Goal: Task Accomplishment & Management: Manage account settings

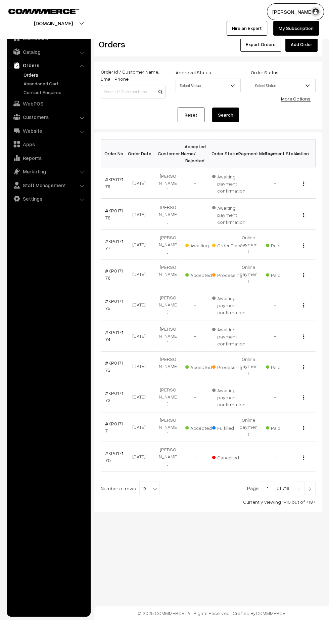
click at [107, 243] on link "#KP017177" at bounding box center [114, 244] width 18 height 13
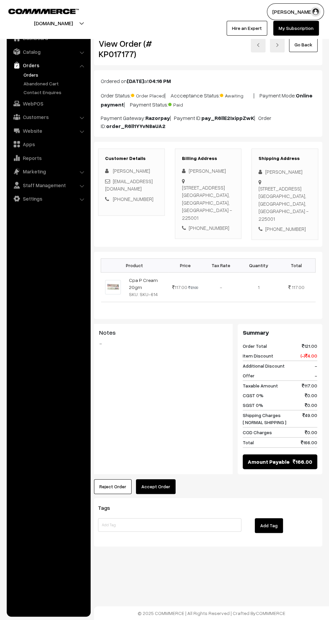
click at [168, 494] on button "Accept Order" at bounding box center [156, 486] width 40 height 15
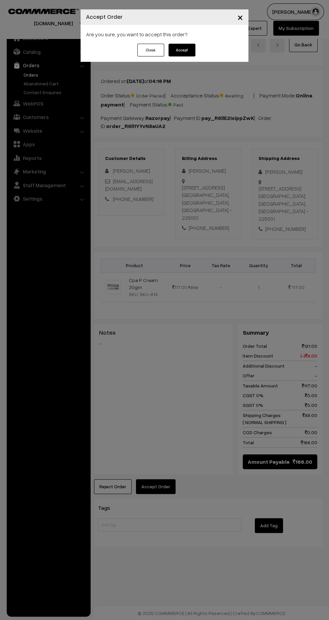
click at [192, 52] on button "Accept" at bounding box center [182, 50] width 27 height 13
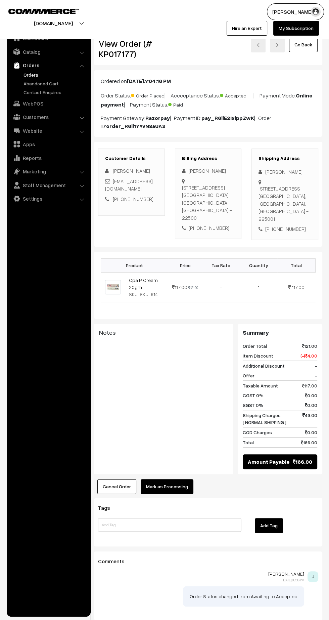
click at [182, 494] on button "Mark as Processing" at bounding box center [167, 486] width 53 height 15
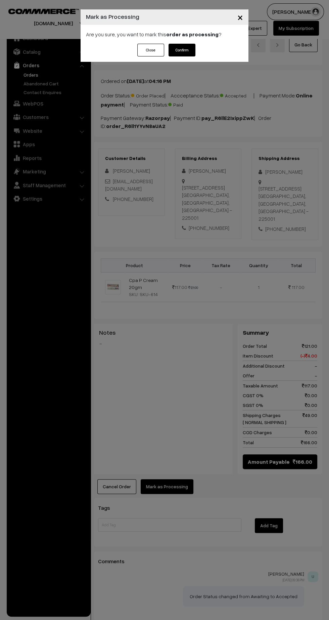
click at [194, 48] on button "Confirm" at bounding box center [182, 50] width 27 height 13
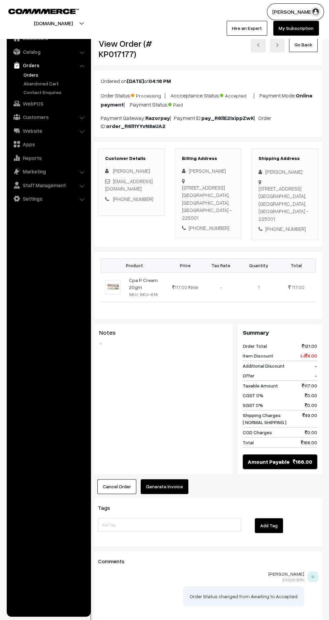
click at [177, 494] on button "Generate Invoice" at bounding box center [165, 486] width 48 height 15
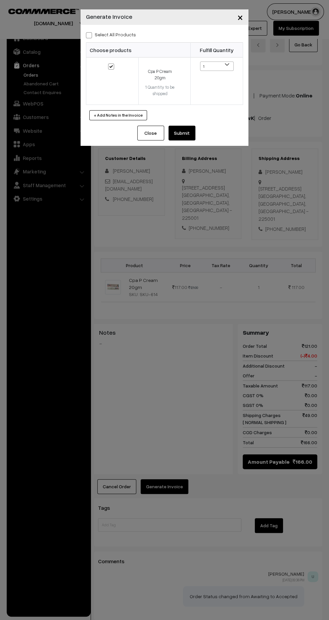
click at [193, 135] on button "Submit" at bounding box center [182, 133] width 27 height 15
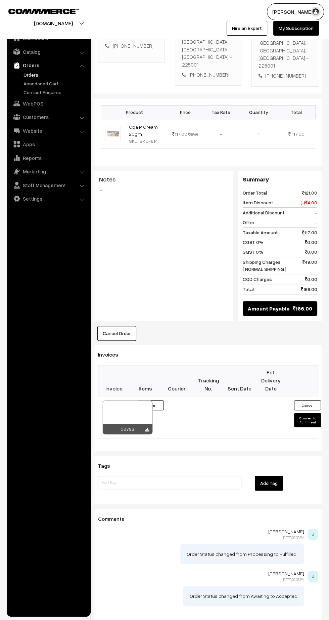
scroll to position [181, 0]
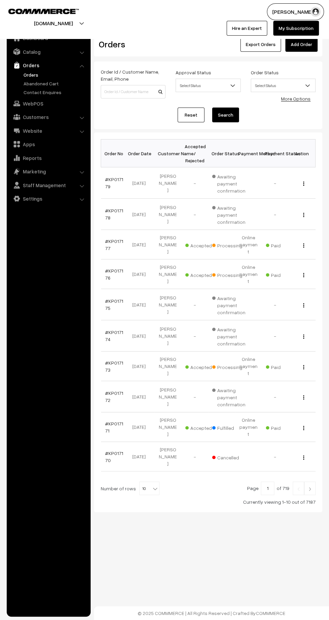
click at [107, 360] on link "#KP017173" at bounding box center [114, 366] width 18 height 13
click at [107, 268] on link "#KP017176" at bounding box center [114, 274] width 18 height 13
click at [107, 243] on link "#KP017177" at bounding box center [114, 244] width 18 height 13
click at [310, 487] on img at bounding box center [310, 489] width 6 height 4
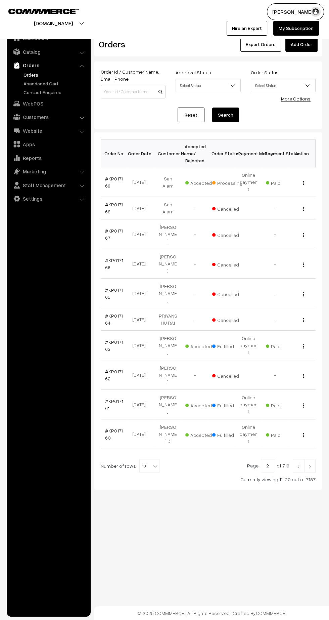
click at [107, 181] on link "#KP017169" at bounding box center [114, 182] width 18 height 13
click at [310, 464] on img at bounding box center [310, 466] width 6 height 4
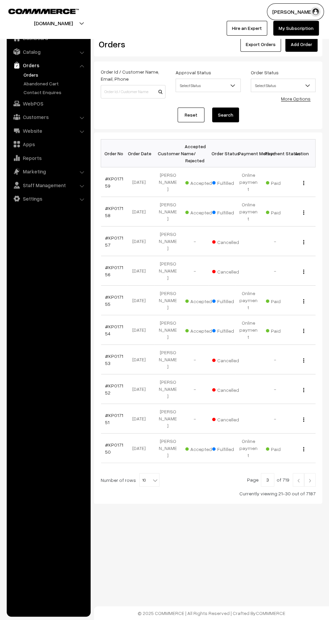
click at [309, 478] on img at bounding box center [310, 480] width 6 height 4
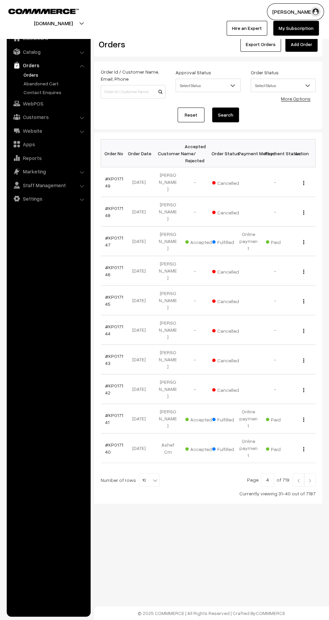
click at [308, 478] on img at bounding box center [310, 480] width 6 height 4
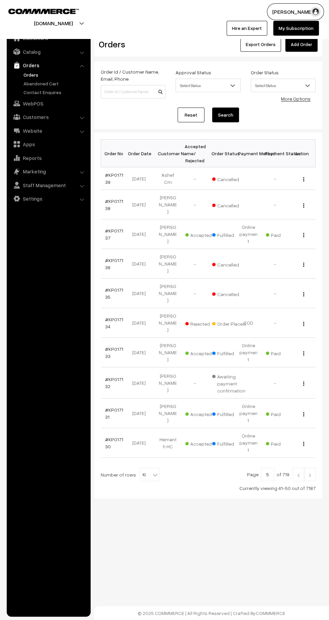
click at [310, 473] on img at bounding box center [310, 475] width 6 height 4
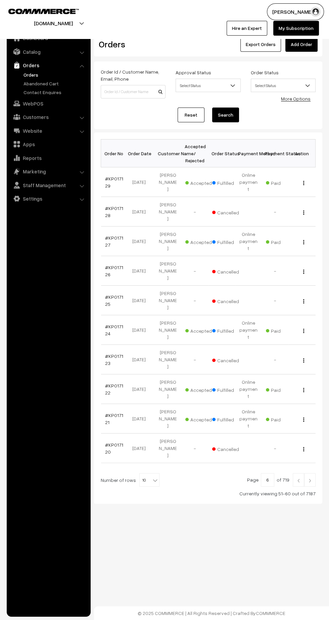
click at [314, 473] on link at bounding box center [309, 479] width 11 height 13
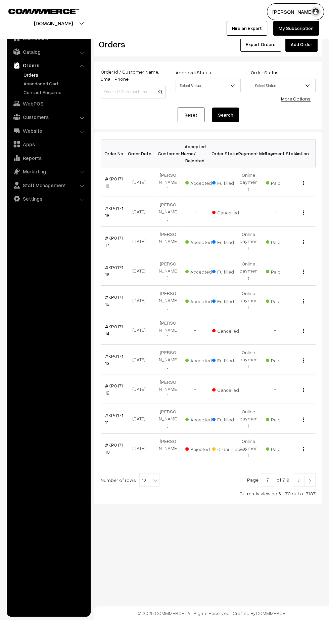
click at [310, 478] on img at bounding box center [310, 480] width 6 height 4
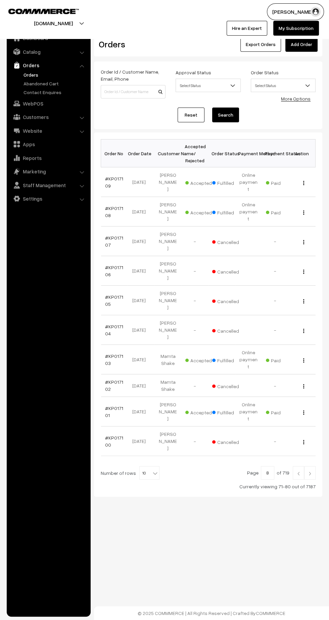
click at [310, 471] on img at bounding box center [310, 473] width 6 height 4
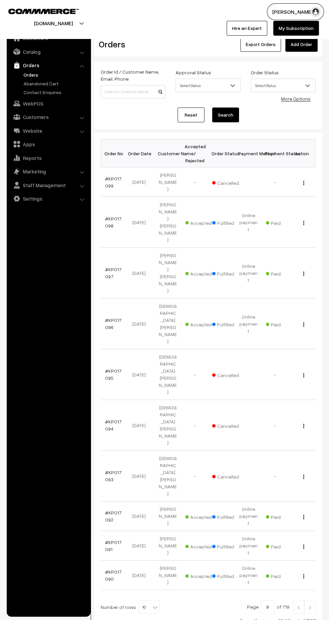
click at [310, 605] on img at bounding box center [310, 607] width 6 height 4
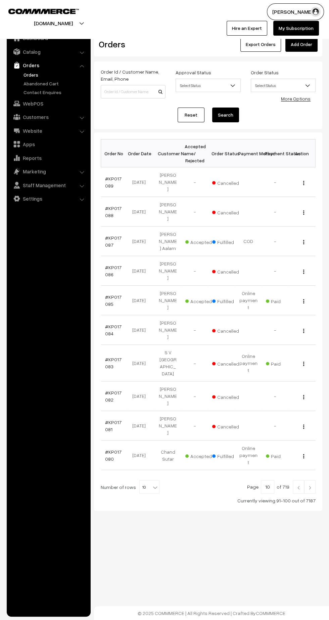
click at [31, 74] on link "Orders" at bounding box center [55, 74] width 67 height 7
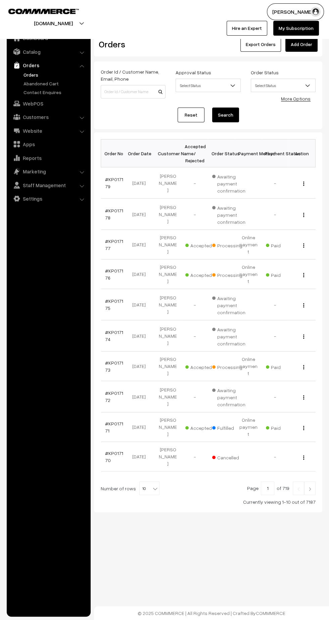
click at [310, 487] on img at bounding box center [310, 489] width 6 height 4
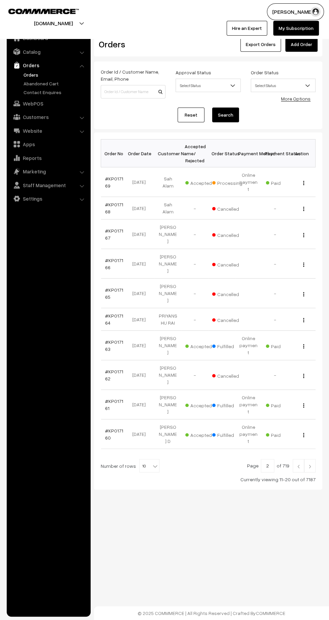
click at [107, 181] on link "#KP017169" at bounding box center [114, 182] width 18 height 13
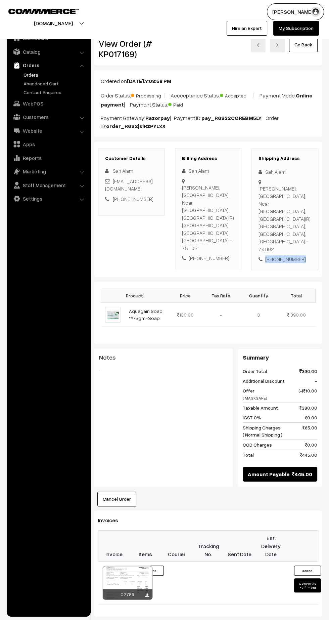
click at [282, 255] on div "+91 8399098363" at bounding box center [285, 259] width 53 height 8
click at [29, 74] on link "Orders" at bounding box center [55, 74] width 67 height 7
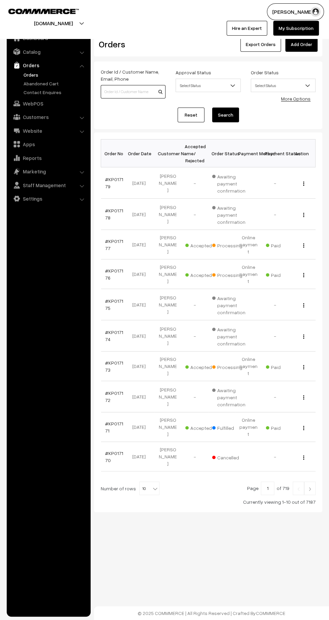
paste input "8399098363"
type input "8399098363"
click at [232, 116] on button "Search" at bounding box center [225, 115] width 27 height 15
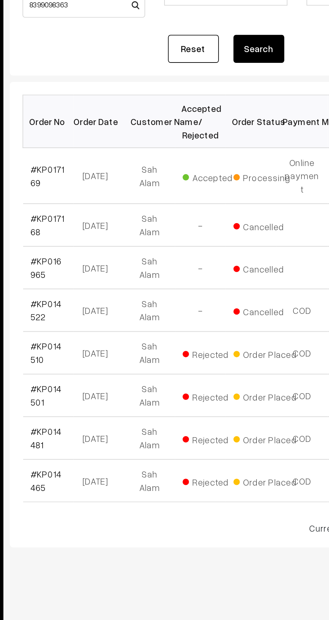
click at [117, 247] on link "#KP014522" at bounding box center [113, 253] width 16 height 13
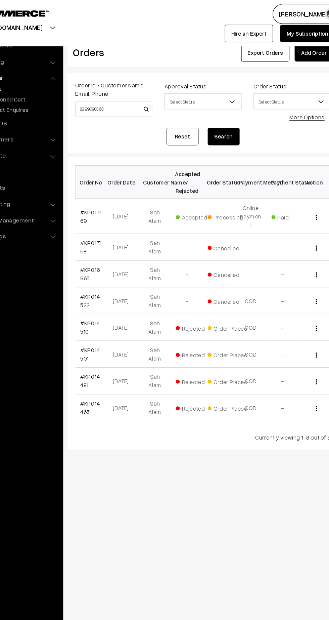
click at [107, 181] on link "#KP017169" at bounding box center [114, 182] width 18 height 13
click at [108, 181] on link "#KP017169" at bounding box center [114, 182] width 18 height 13
click at [129, 91] on input "8399098363" at bounding box center [133, 91] width 65 height 13
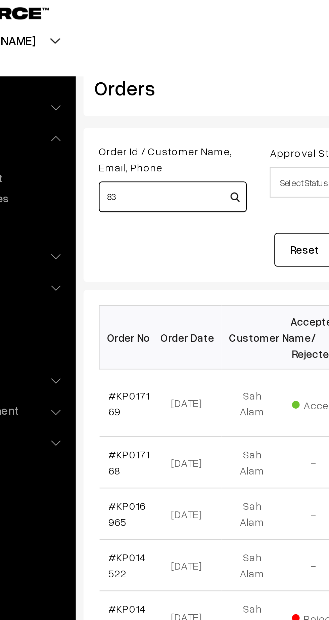
type input "8"
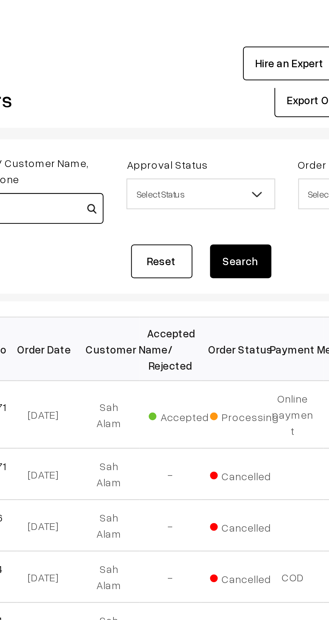
type input "Sah alam"
click at [228, 109] on button "Search" at bounding box center [225, 115] width 27 height 15
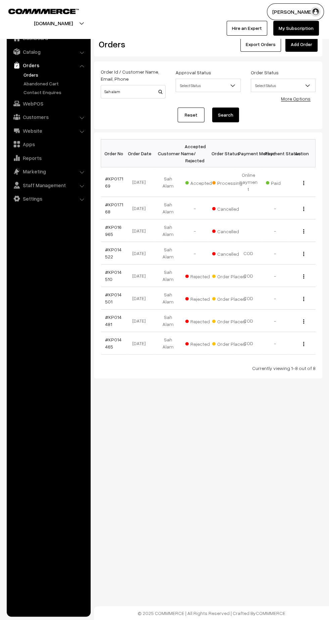
click at [113, 247] on link "#KP014522" at bounding box center [113, 253] width 16 height 13
click at [113, 337] on link "#KP014465" at bounding box center [113, 343] width 16 height 13
click at [107, 316] on link "#KP014481" at bounding box center [113, 320] width 16 height 13
click at [107, 293] on link "#KP014501" at bounding box center [113, 298] width 16 height 13
click at [106, 271] on link "#KP014510" at bounding box center [113, 275] width 16 height 13
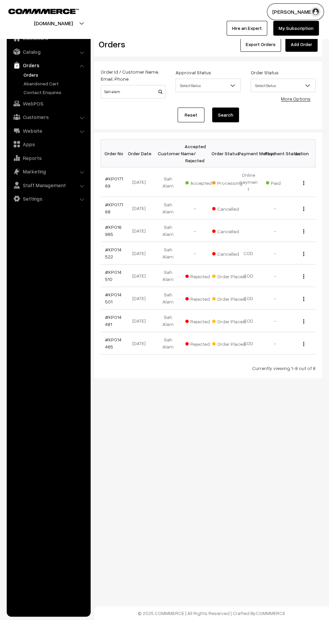
click at [112, 269] on link "#KP014510" at bounding box center [113, 275] width 16 height 13
click at [109, 247] on link "#KP014522" at bounding box center [113, 253] width 16 height 13
click at [107, 181] on link "#KP017169" at bounding box center [114, 182] width 18 height 13
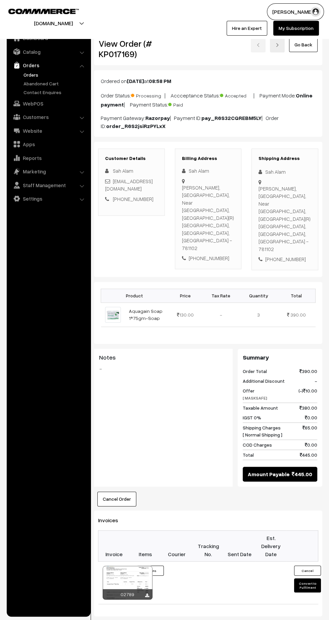
click at [48, 117] on link "Customers" at bounding box center [48, 117] width 80 height 12
click at [39, 104] on link "Customers" at bounding box center [55, 101] width 67 height 7
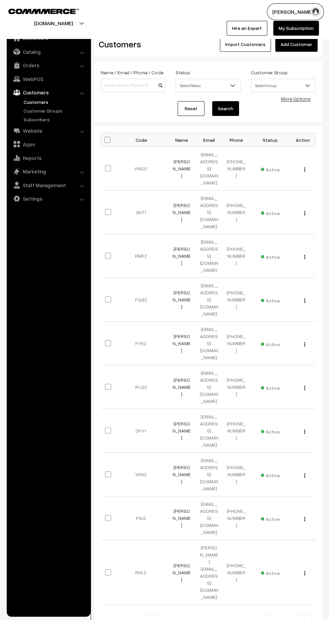
click at [197, 82] on span "Select Status" at bounding box center [208, 86] width 64 height 12
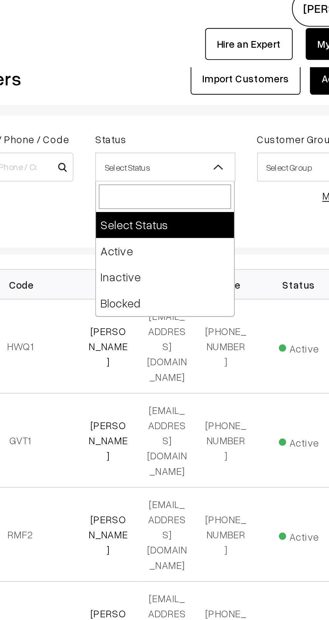
select select "blocked"
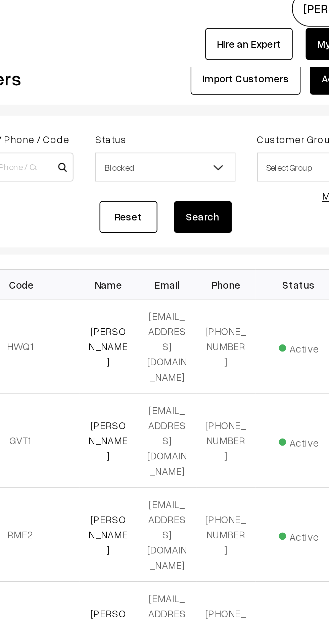
click at [226, 108] on button "Search" at bounding box center [225, 108] width 27 height 15
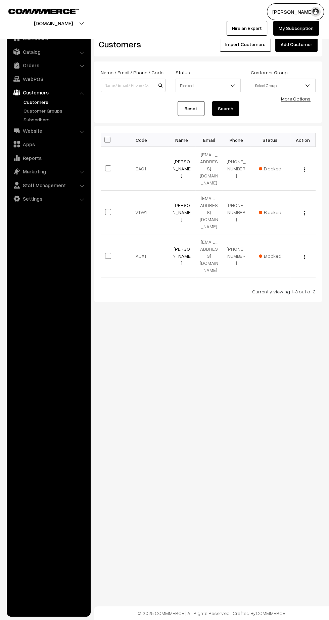
click at [210, 87] on span "Blocked" at bounding box center [208, 86] width 64 height 12
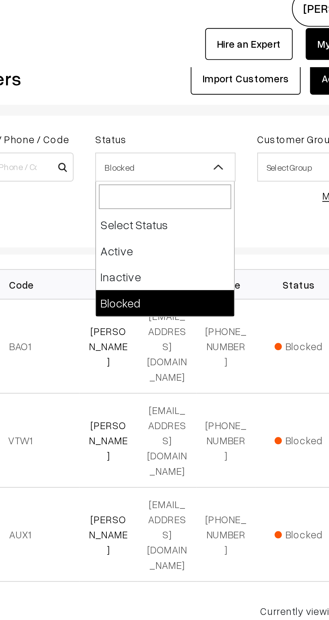
select select "inactive"
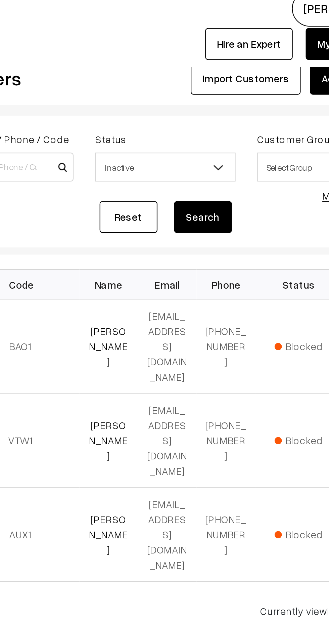
click at [228, 108] on button "Search" at bounding box center [225, 108] width 27 height 15
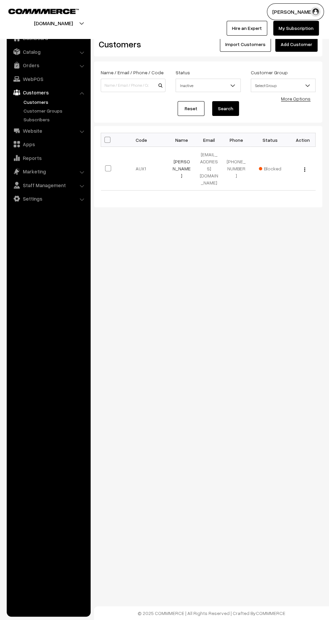
click at [212, 82] on span "Inactive" at bounding box center [208, 86] width 64 height 12
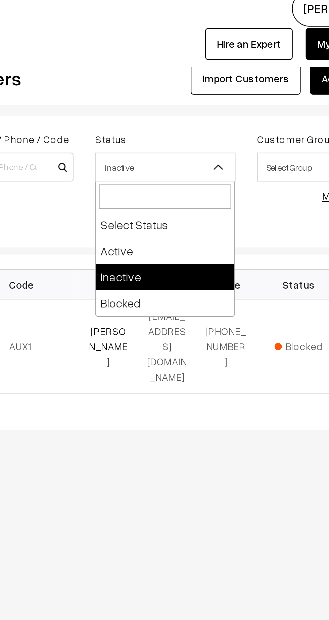
select select "active"
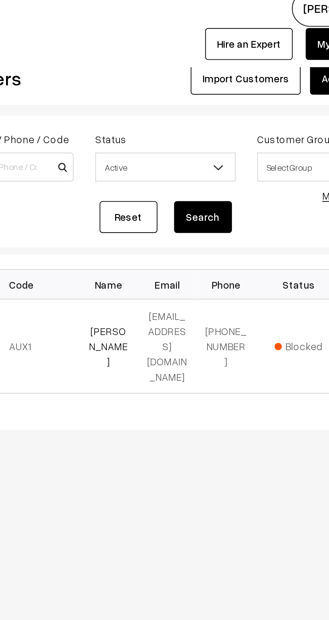
click at [227, 107] on button "Search" at bounding box center [225, 108] width 27 height 15
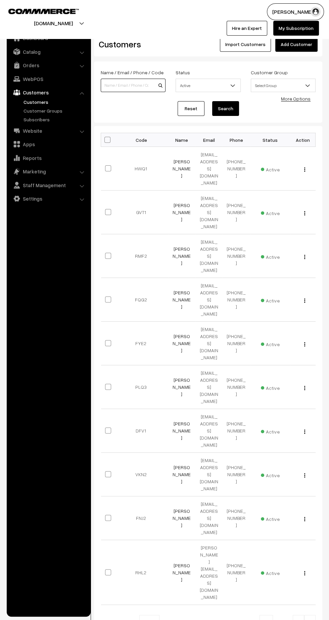
click at [128, 86] on input at bounding box center [133, 85] width 65 height 13
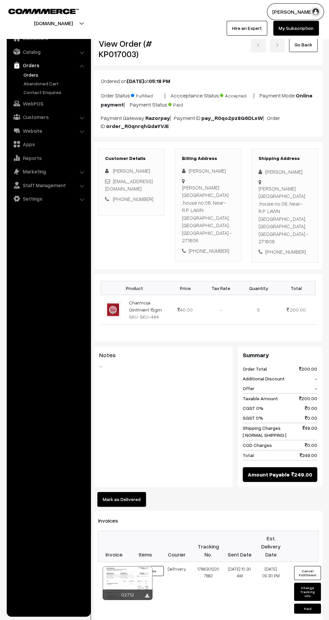
click at [35, 74] on link "Orders" at bounding box center [55, 74] width 67 height 7
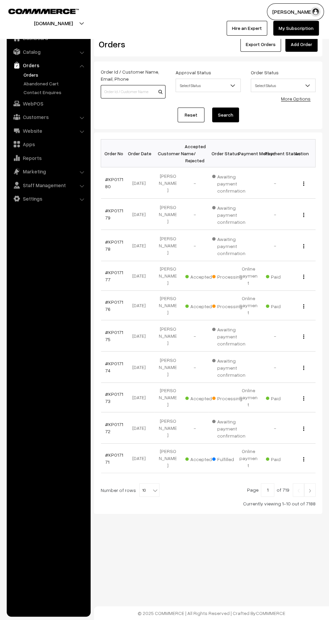
click at [117, 91] on input at bounding box center [133, 91] width 65 height 13
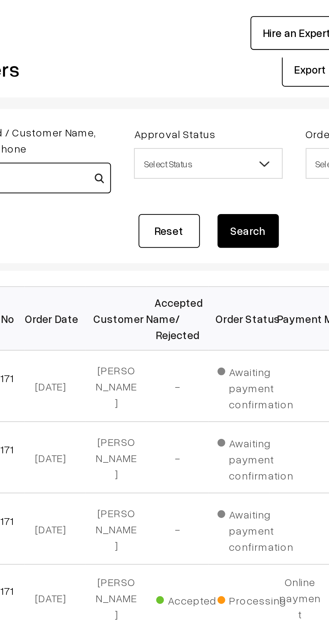
type input "Sah"
click at [229, 114] on button "Search" at bounding box center [225, 115] width 27 height 15
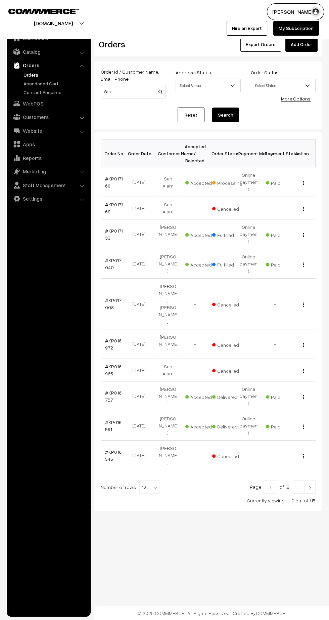
click at [276, 86] on span "Select Status" at bounding box center [283, 86] width 64 height 12
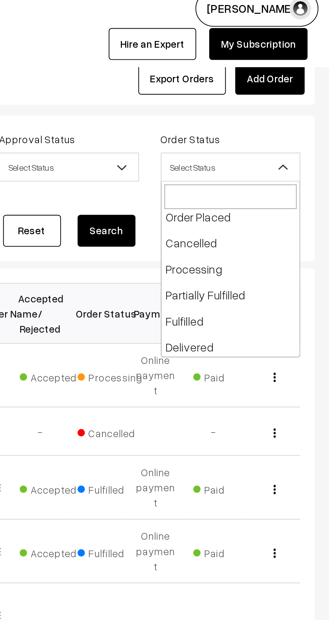
scroll to position [53, 0]
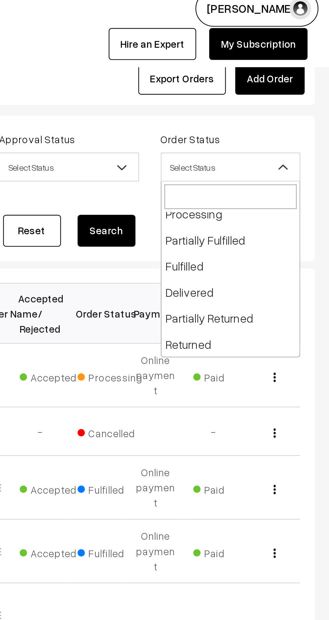
select select "7"
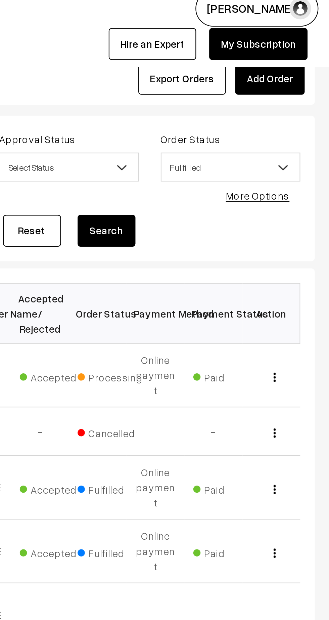
click at [228, 117] on button "Search" at bounding box center [225, 115] width 27 height 15
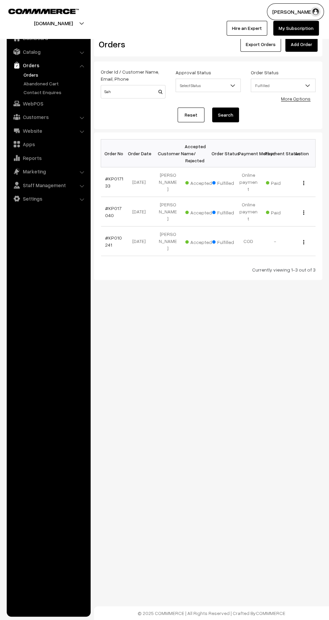
click at [277, 86] on span "Fulfilled" at bounding box center [283, 86] width 64 height 12
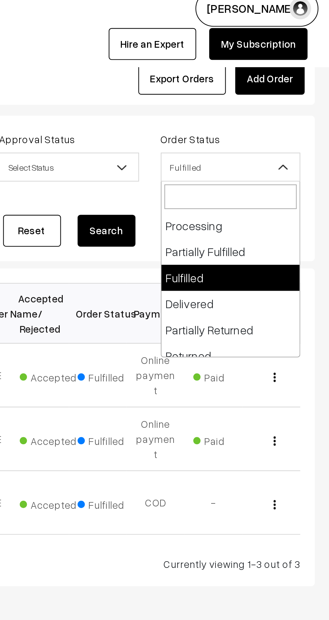
select select "8"
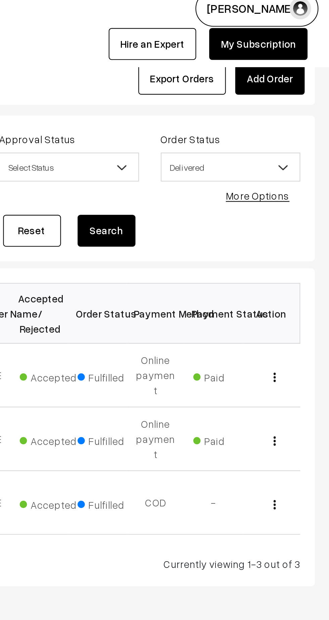
click at [229, 115] on button "Search" at bounding box center [225, 115] width 27 height 15
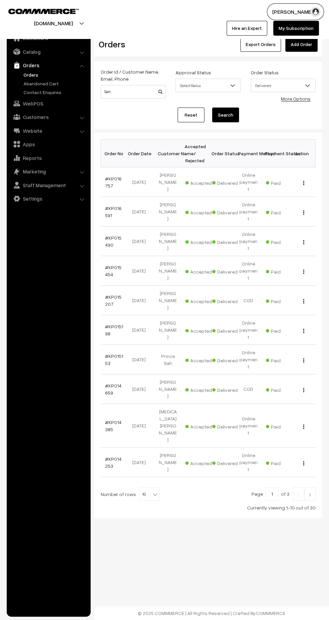
click at [311, 493] on img at bounding box center [310, 495] width 6 height 4
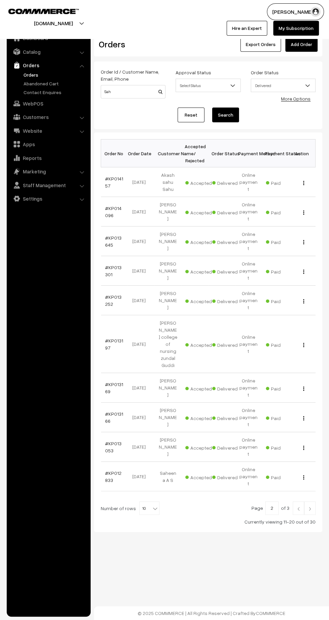
click at [310, 507] on img at bounding box center [310, 509] width 6 height 4
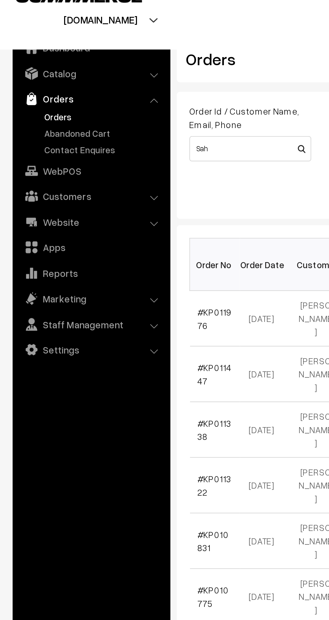
click at [29, 74] on link "Orders" at bounding box center [55, 74] width 67 height 7
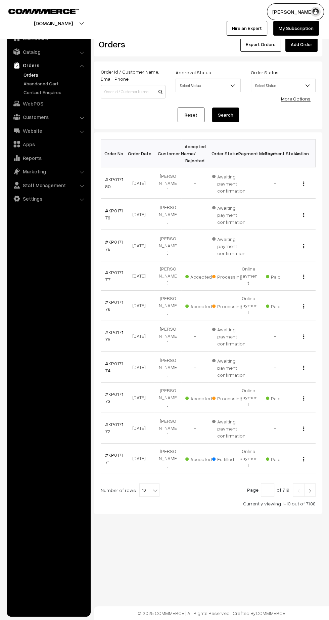
click at [109, 178] on link "#KP017180" at bounding box center [114, 182] width 18 height 13
click at [107, 217] on link "#KP017179" at bounding box center [114, 214] width 18 height 13
click at [108, 248] on link "#KP017178" at bounding box center [114, 245] width 18 height 13
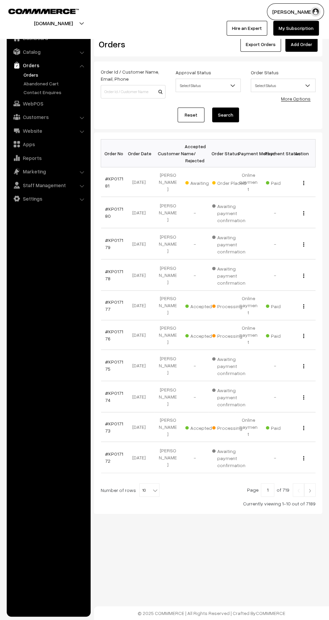
click at [108, 176] on link "#KP017181" at bounding box center [114, 182] width 18 height 13
click at [108, 299] on link "#KP017177" at bounding box center [114, 305] width 18 height 13
click at [107, 329] on link "#KP017176" at bounding box center [114, 335] width 18 height 13
click at [308, 489] on img at bounding box center [310, 491] width 6 height 4
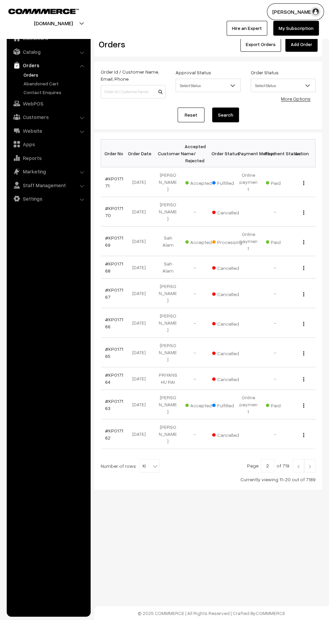
click at [105, 235] on link "#KP017169" at bounding box center [114, 241] width 18 height 13
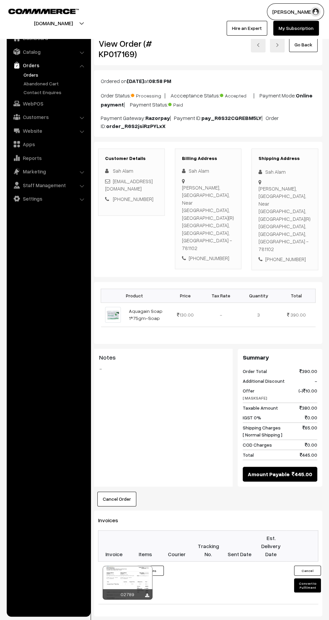
click at [31, 74] on link "Orders" at bounding box center [55, 74] width 67 height 7
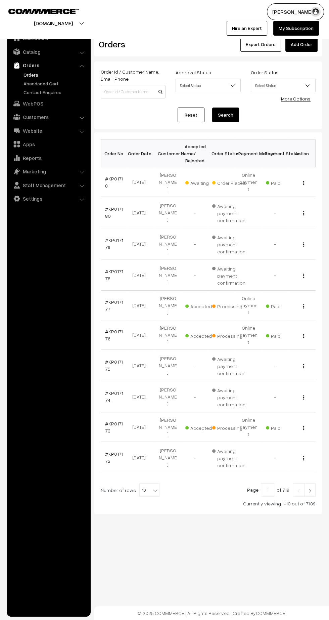
click at [107, 181] on link "#KP017181" at bounding box center [114, 182] width 18 height 13
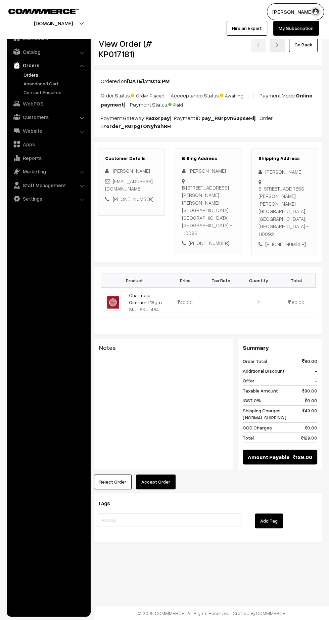
click at [163, 474] on button "Accept Order" at bounding box center [156, 481] width 40 height 15
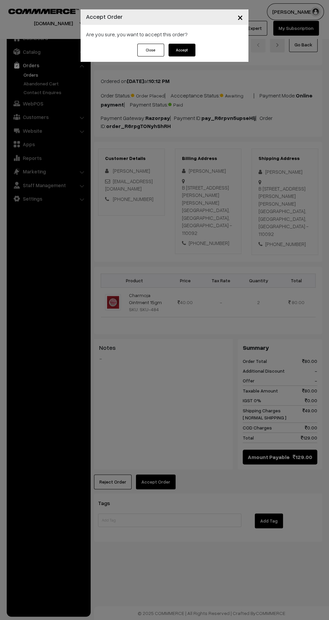
click at [189, 51] on button "Accept" at bounding box center [182, 50] width 27 height 13
click at [191, 51] on button "Confirm" at bounding box center [182, 50] width 27 height 13
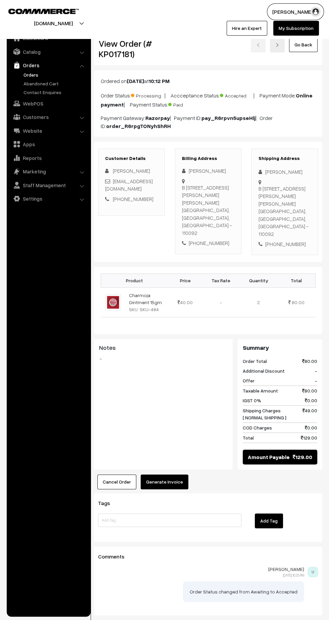
click at [177, 478] on button "Generate Invoice" at bounding box center [165, 481] width 48 height 15
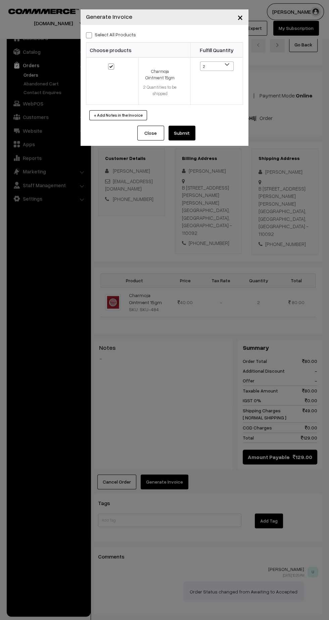
click at [194, 137] on button "Submit" at bounding box center [182, 133] width 27 height 15
